Goal: Feedback & Contribution: Leave review/rating

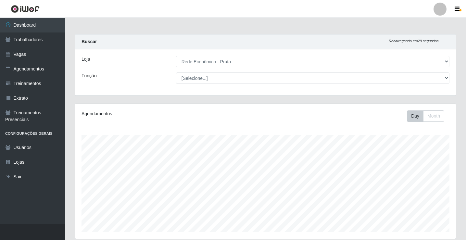
select select "192"
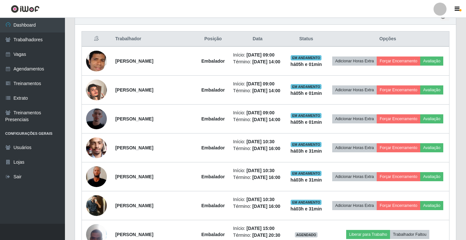
scroll to position [135, 381]
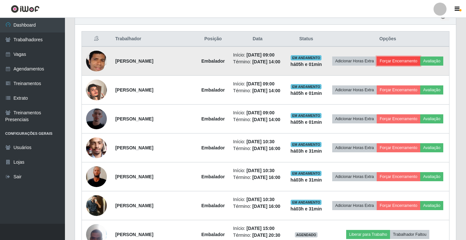
click at [405, 57] on button "Forçar Encerramento" at bounding box center [399, 60] width 44 height 9
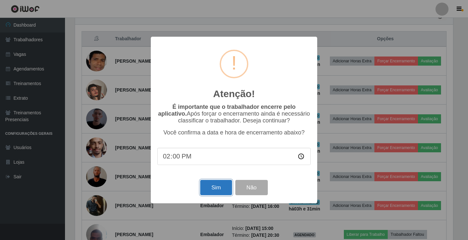
click at [212, 189] on button "Sim" at bounding box center [215, 187] width 31 height 15
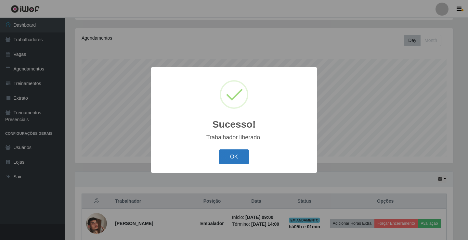
click at [234, 162] on button "OK" at bounding box center [234, 156] width 30 height 15
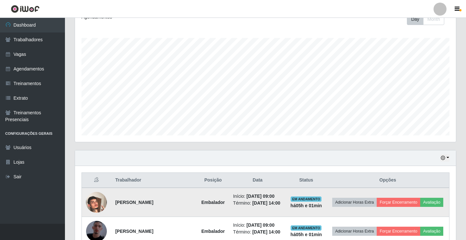
scroll to position [141, 0]
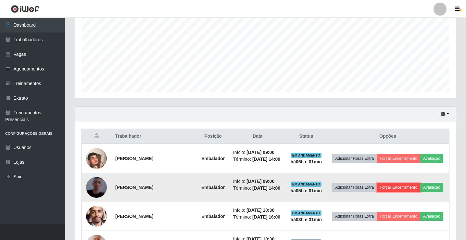
click at [419, 189] on button "Forçar Encerramento" at bounding box center [399, 187] width 44 height 9
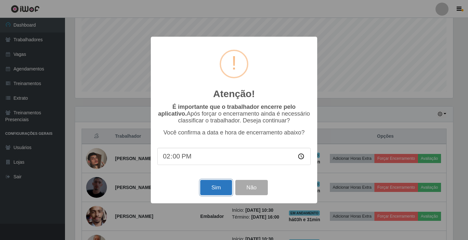
click at [222, 191] on button "Sim" at bounding box center [215, 187] width 31 height 15
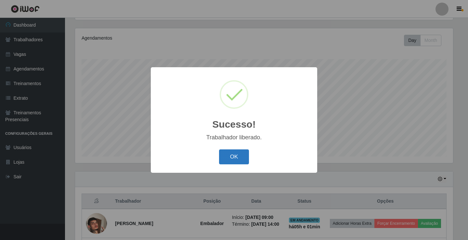
click at [244, 161] on button "OK" at bounding box center [234, 156] width 30 height 15
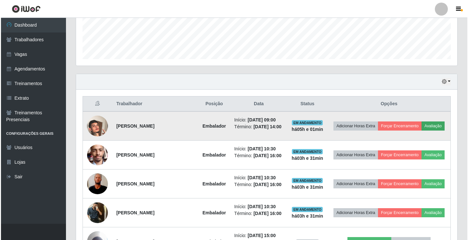
scroll to position [206, 0]
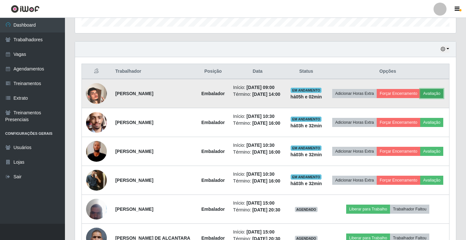
click at [420, 98] on button "Avaliação" at bounding box center [431, 93] width 23 height 9
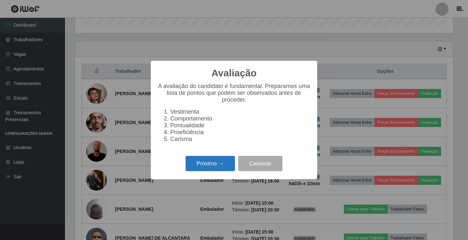
click at [213, 167] on button "Próximo →" at bounding box center [209, 163] width 49 height 15
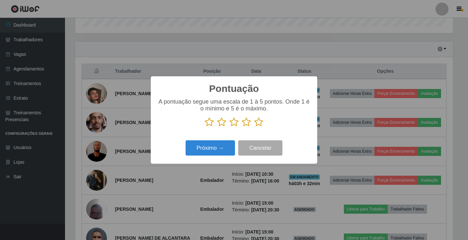
click at [259, 121] on icon at bounding box center [258, 122] width 9 height 10
click at [254, 127] on input "radio" at bounding box center [254, 127] width 0 height 0
click at [209, 149] on button "Próximo →" at bounding box center [209, 147] width 49 height 15
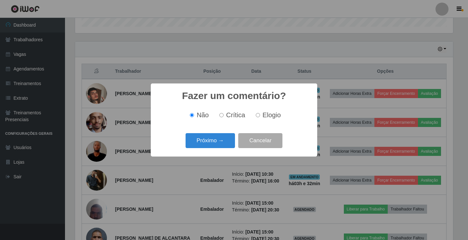
click at [263, 114] on span "Elogio" at bounding box center [271, 114] width 18 height 7
click at [260, 114] on input "Elogio" at bounding box center [258, 115] width 4 height 4
radio input "true"
click at [218, 139] on button "Próximo →" at bounding box center [209, 140] width 49 height 15
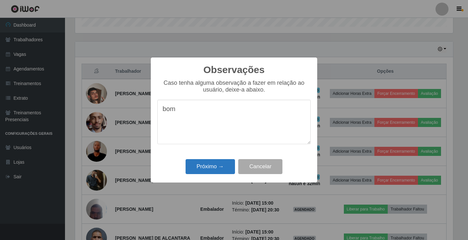
type textarea "bom"
click at [194, 168] on button "Próximo →" at bounding box center [209, 166] width 49 height 15
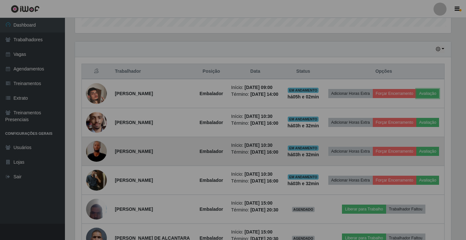
scroll to position [135, 381]
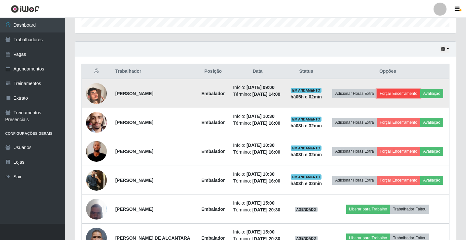
click at [415, 91] on button "Forçar Encerramento" at bounding box center [399, 93] width 44 height 9
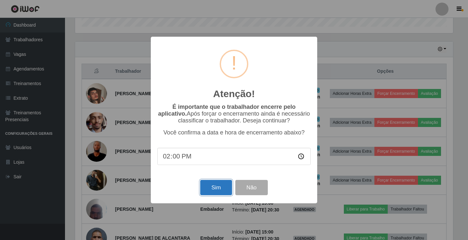
click at [212, 194] on button "Sim" at bounding box center [215, 187] width 31 height 15
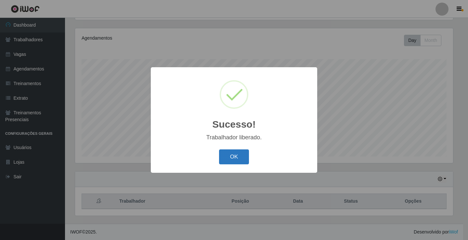
click at [228, 155] on button "OK" at bounding box center [234, 156] width 30 height 15
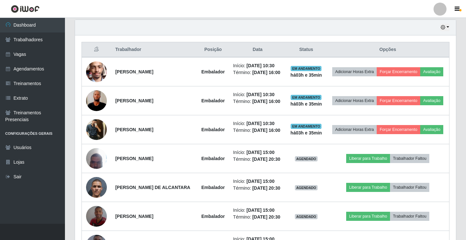
scroll to position [238, 0]
